Goal: Navigation & Orientation: Find specific page/section

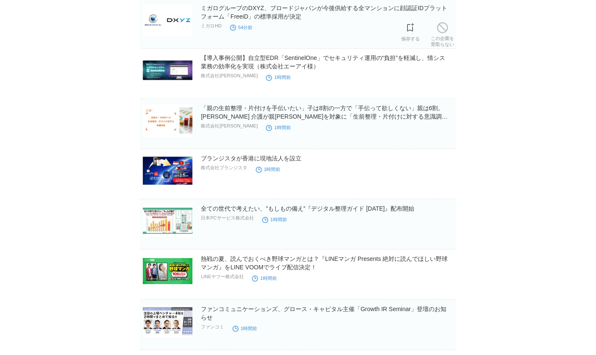
scroll to position [535, 0]
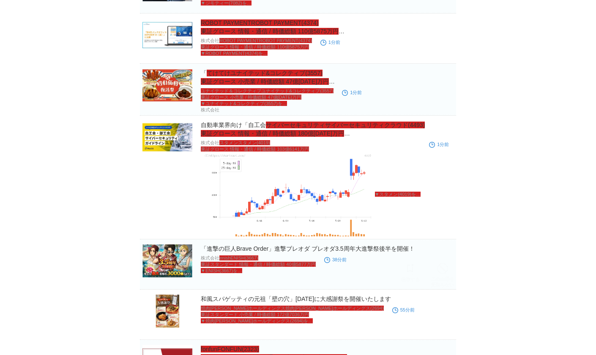
scroll to position [338, 0]
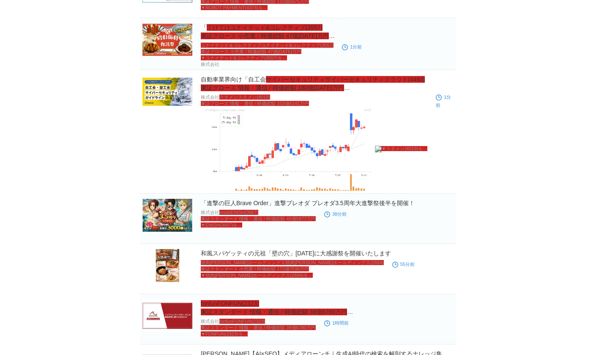
click at [498, 71] on body "TOPへ戻る アンディ 様 ログイン中 ▼ プレスリリース受信設定 フォロー 除外リスト アカウント設定 閲覧履歴 退会手続き PR TIMES PR TIM…" at bounding box center [298, 361] width 596 height 1399
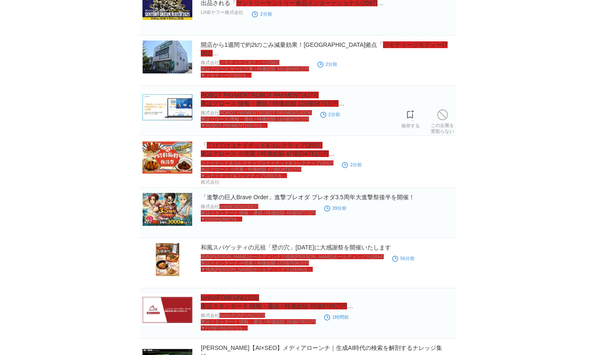
scroll to position [366, 0]
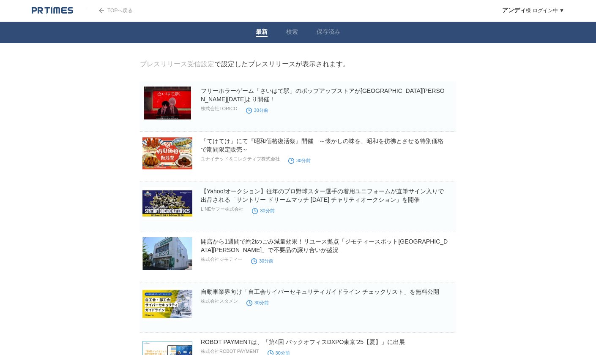
drag, startPoint x: 463, startPoint y: 84, endPoint x: 467, endPoint y: 87, distance: 4.5
